Goal: Information Seeking & Learning: Check status

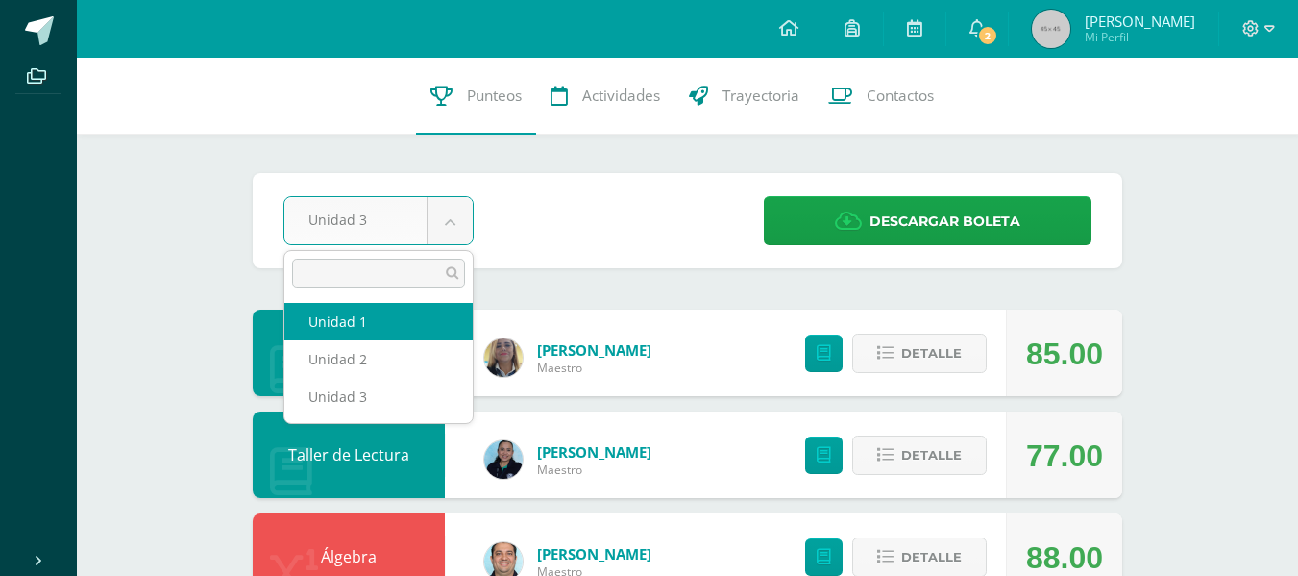
select select "Unidad 1"
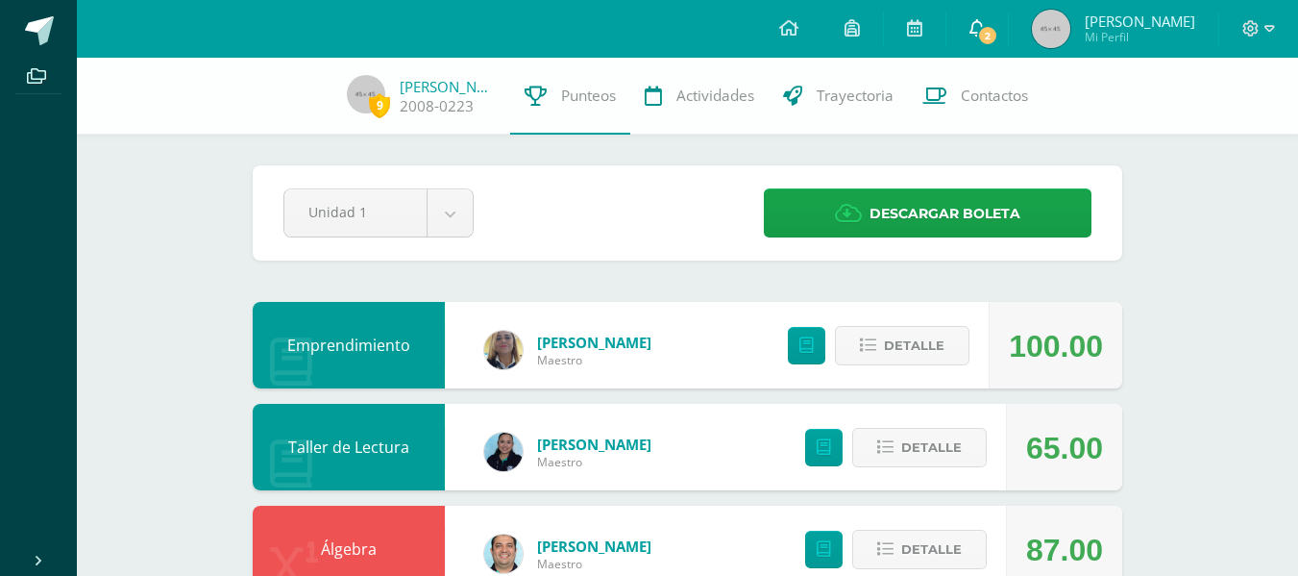
click at [985, 37] on span at bounding box center [977, 28] width 15 height 21
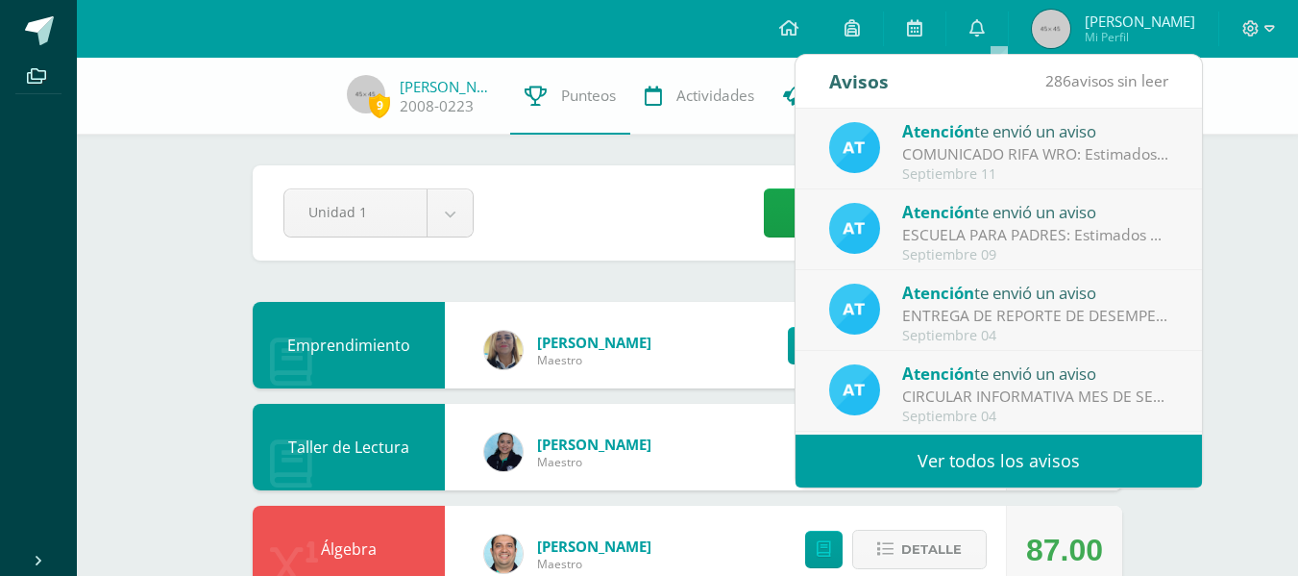
click at [1021, 150] on div "COMUNICADO RIFA WRO: Estimados padres de familia, Reciban un cordial saludo de …" at bounding box center [1035, 154] width 267 height 22
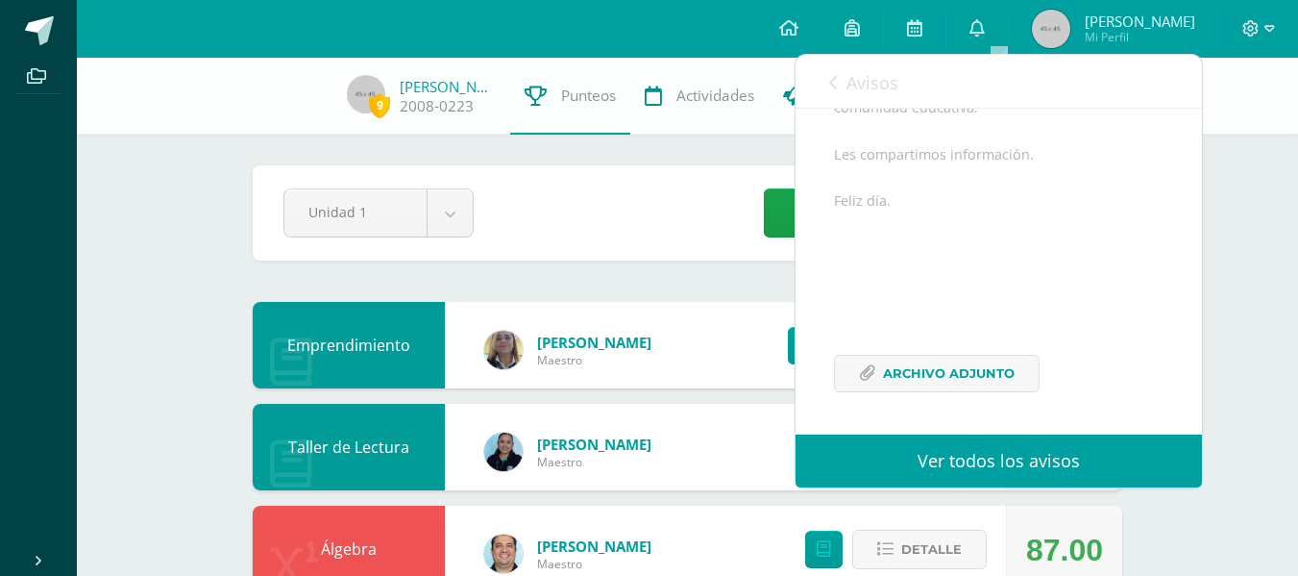
scroll to position [308, 0]
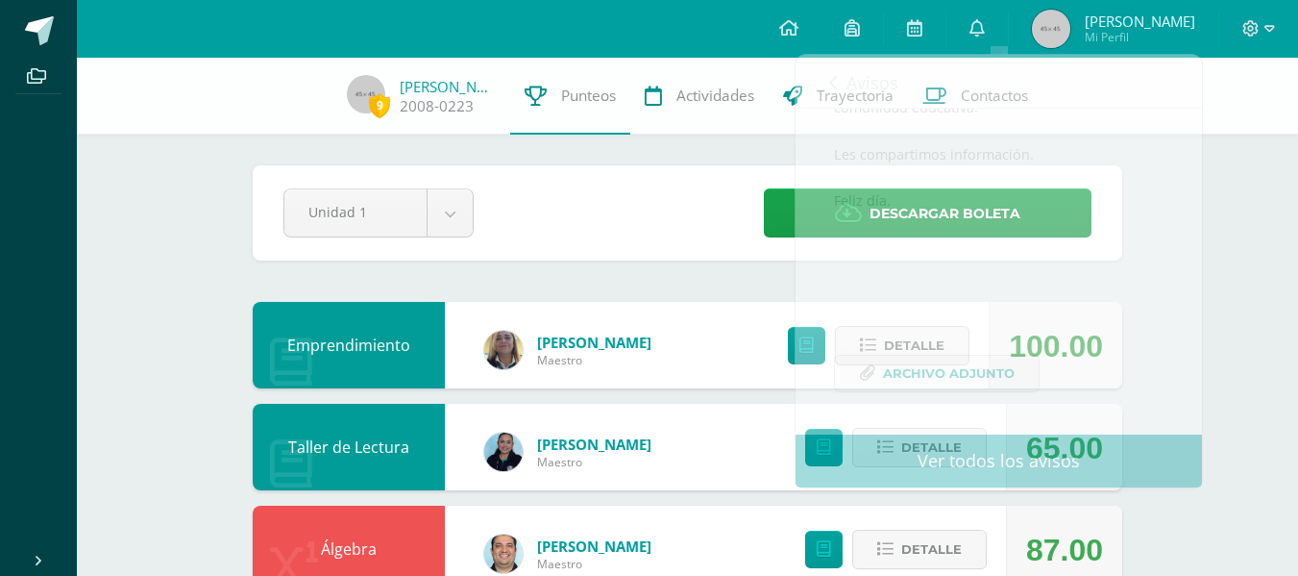
click at [109, 40] on div "Configuración Cerrar sesión [PERSON_NAME] Mi Perfil 2 0 Mis accesos directos Aú…" at bounding box center [687, 29] width 1221 height 58
